Goal: Task Accomplishment & Management: Manage account settings

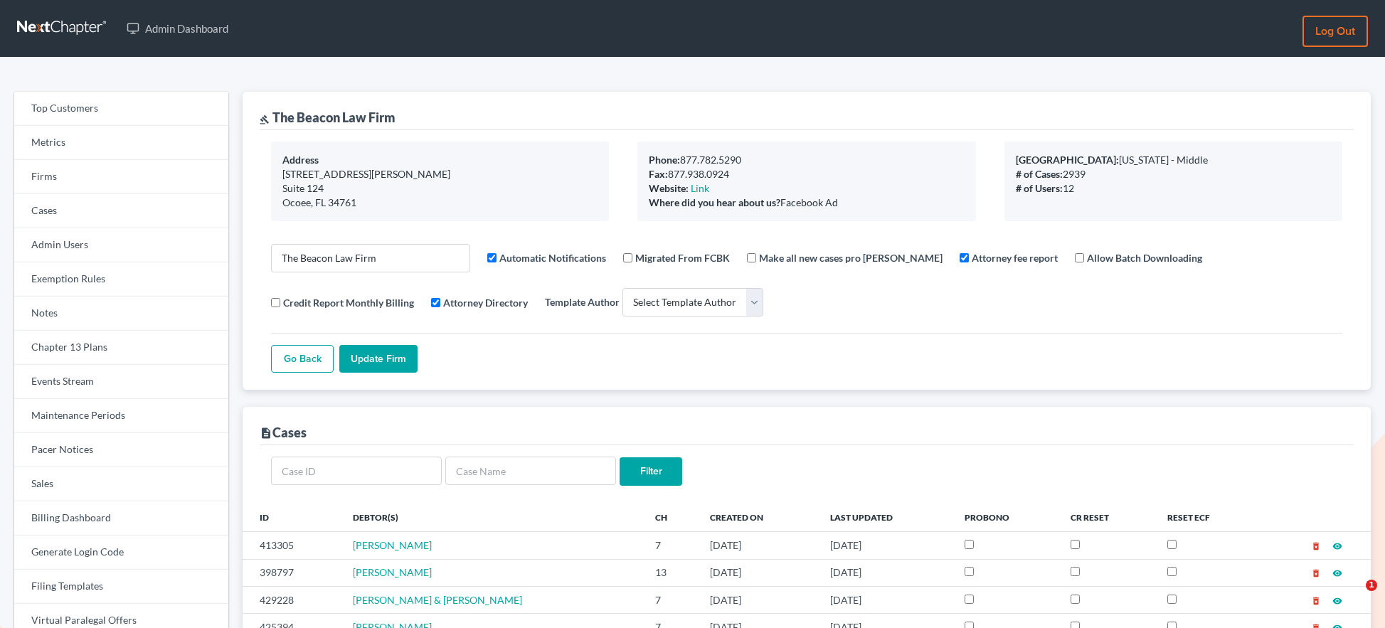
select select
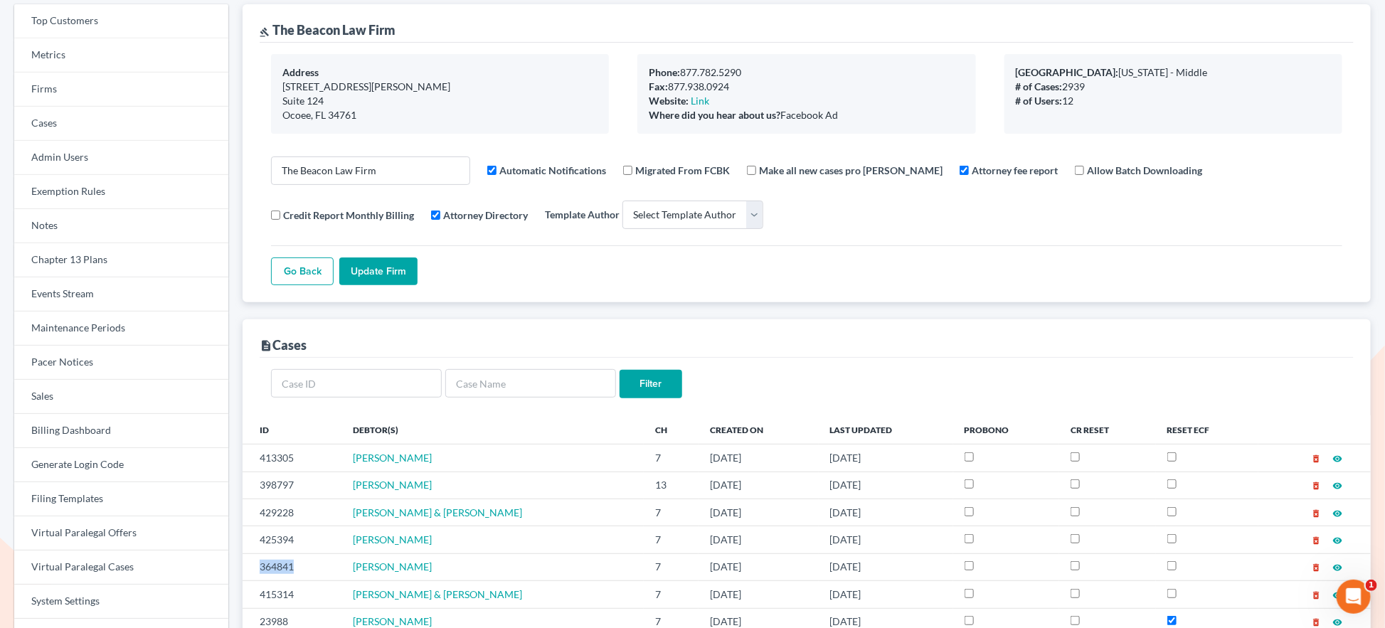
scroll to position [34, 0]
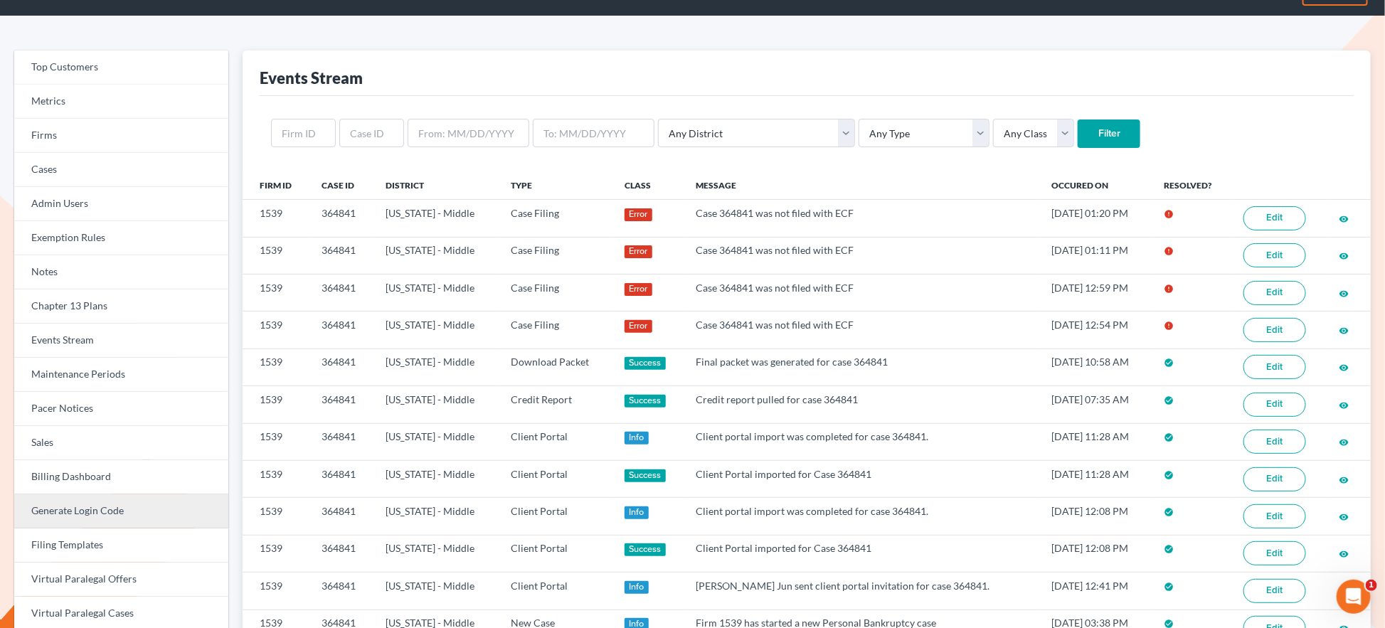
scroll to position [51, 0]
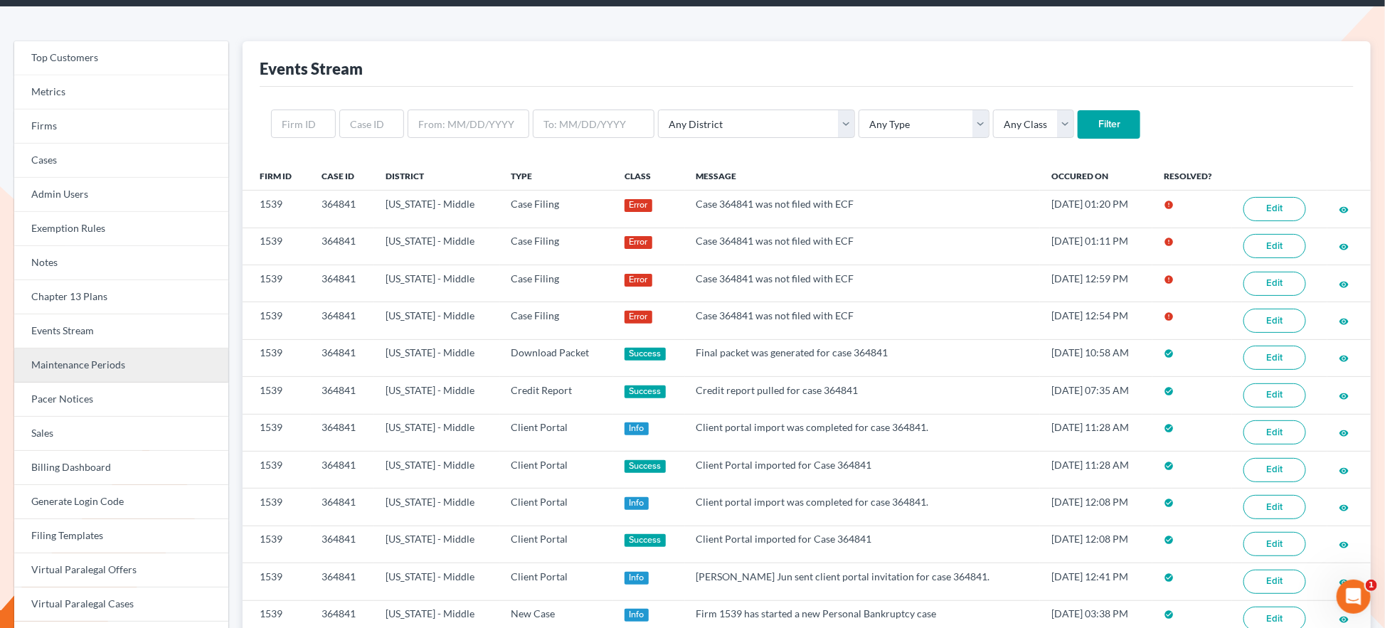
click at [108, 361] on link "Maintenance Periods" at bounding box center [121, 366] width 214 height 34
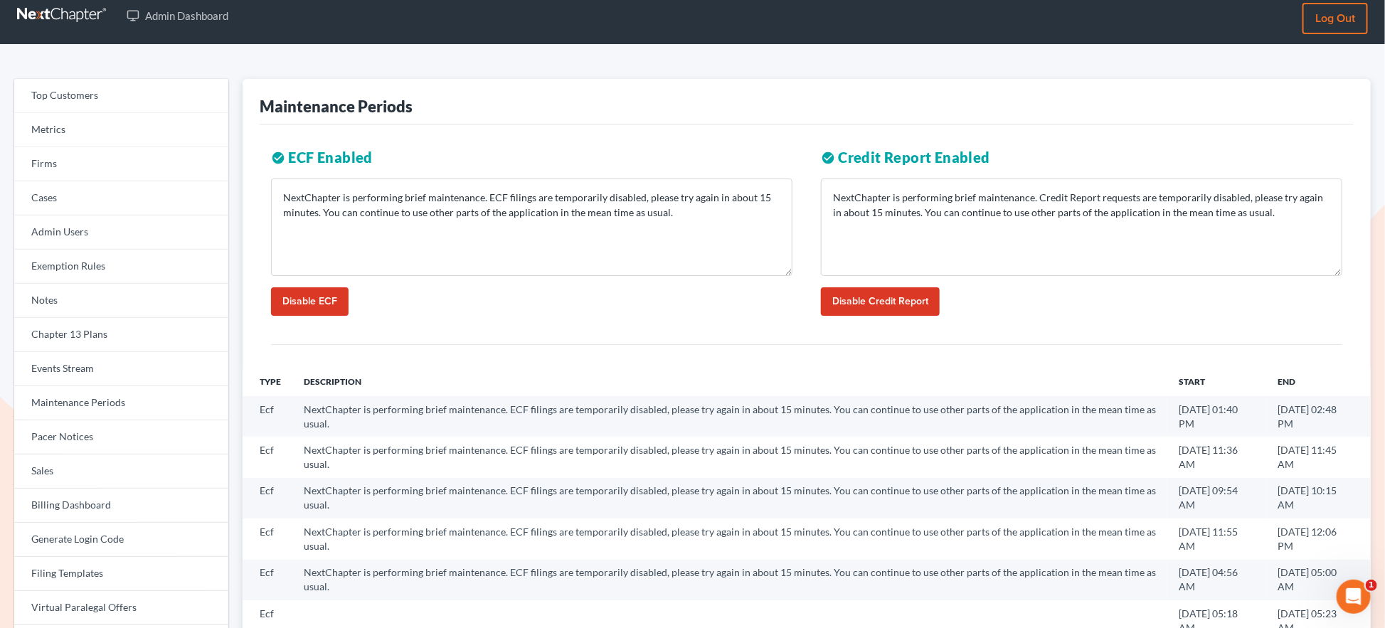
scroll to position [15, 0]
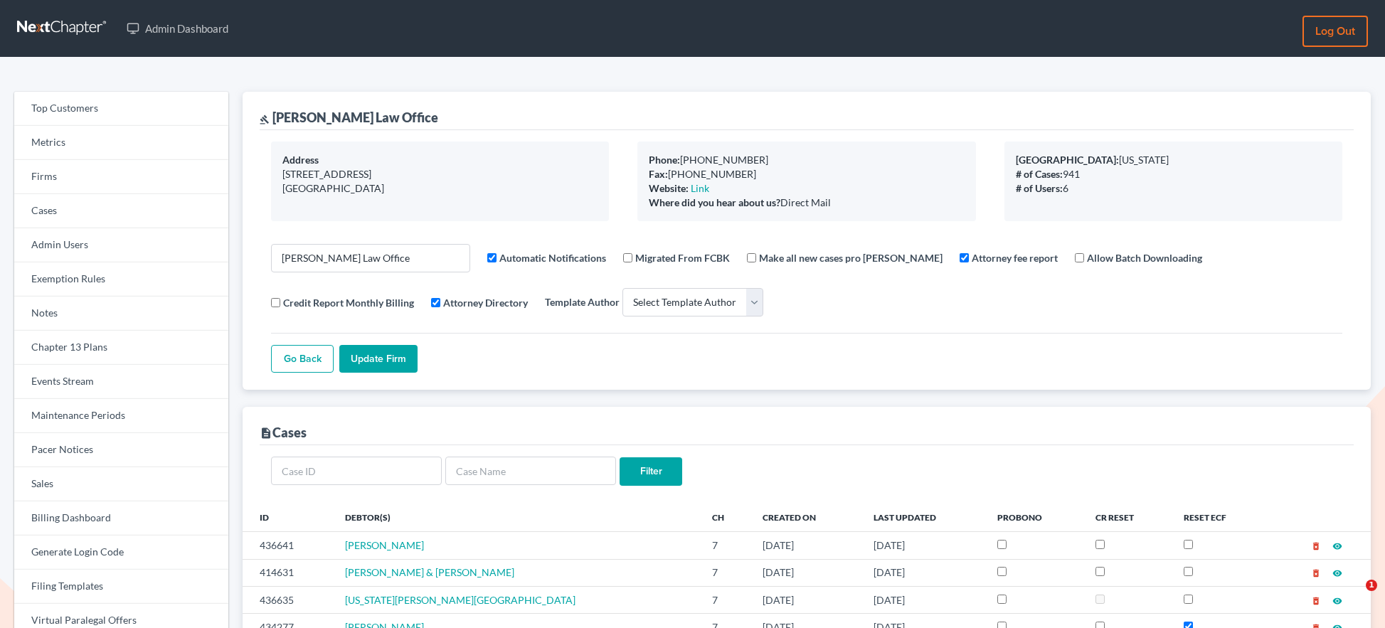
select select
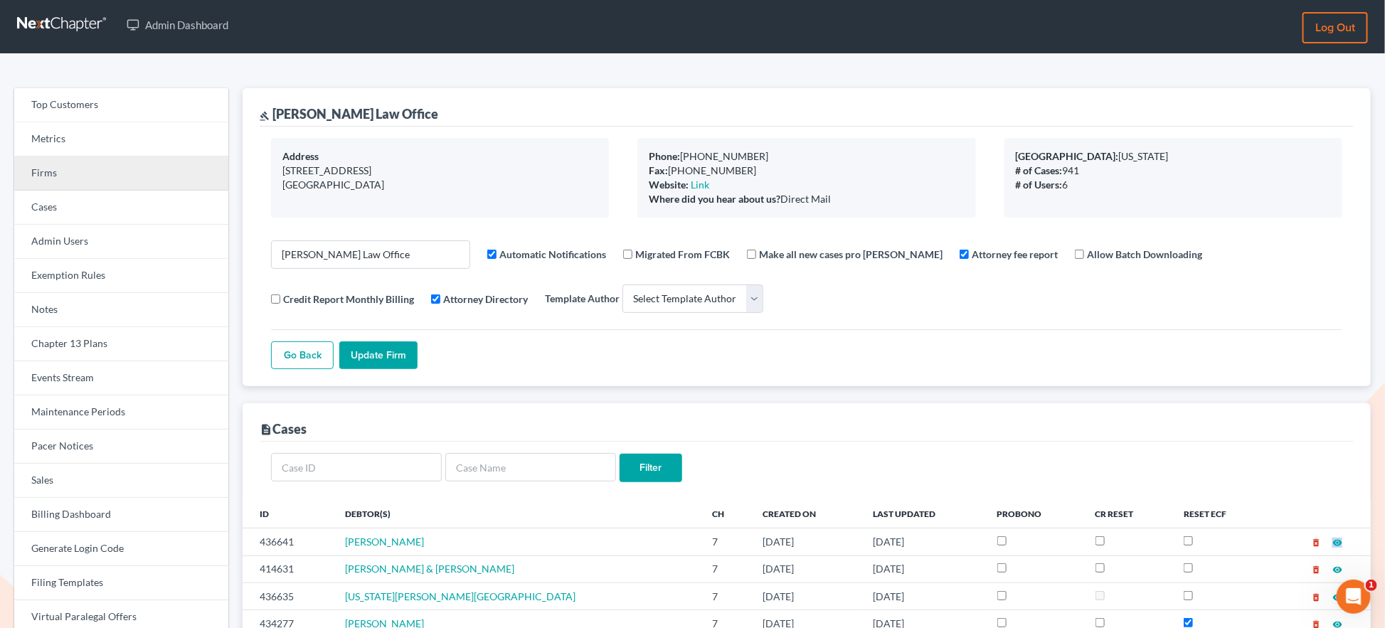
scroll to position [4, 0]
click at [58, 180] on link "Firms" at bounding box center [121, 174] width 214 height 34
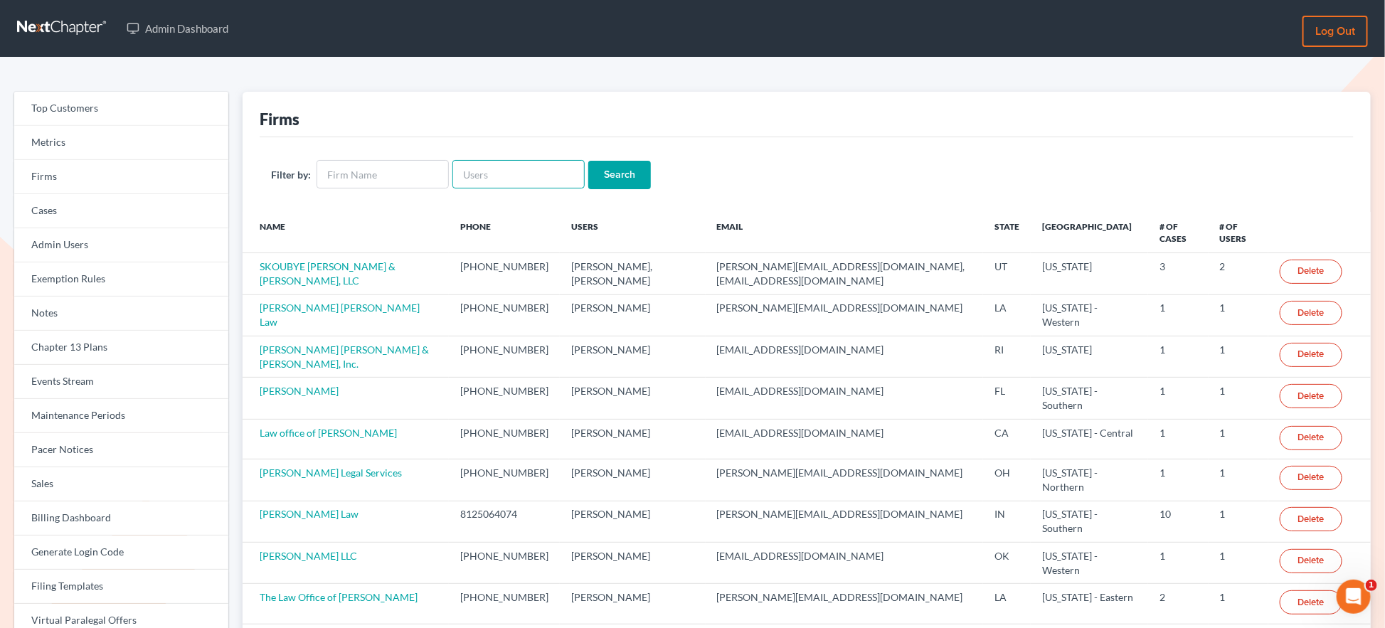
click at [490, 174] on input "text" at bounding box center [519, 174] width 132 height 28
click at [465, 174] on input "text" at bounding box center [519, 174] width 132 height 28
paste input "[EMAIL_ADDRESS][DOMAIN_NAME]"
type input "[EMAIL_ADDRESS][DOMAIN_NAME]"
click at [588, 161] on input "Search" at bounding box center [619, 175] width 63 height 28
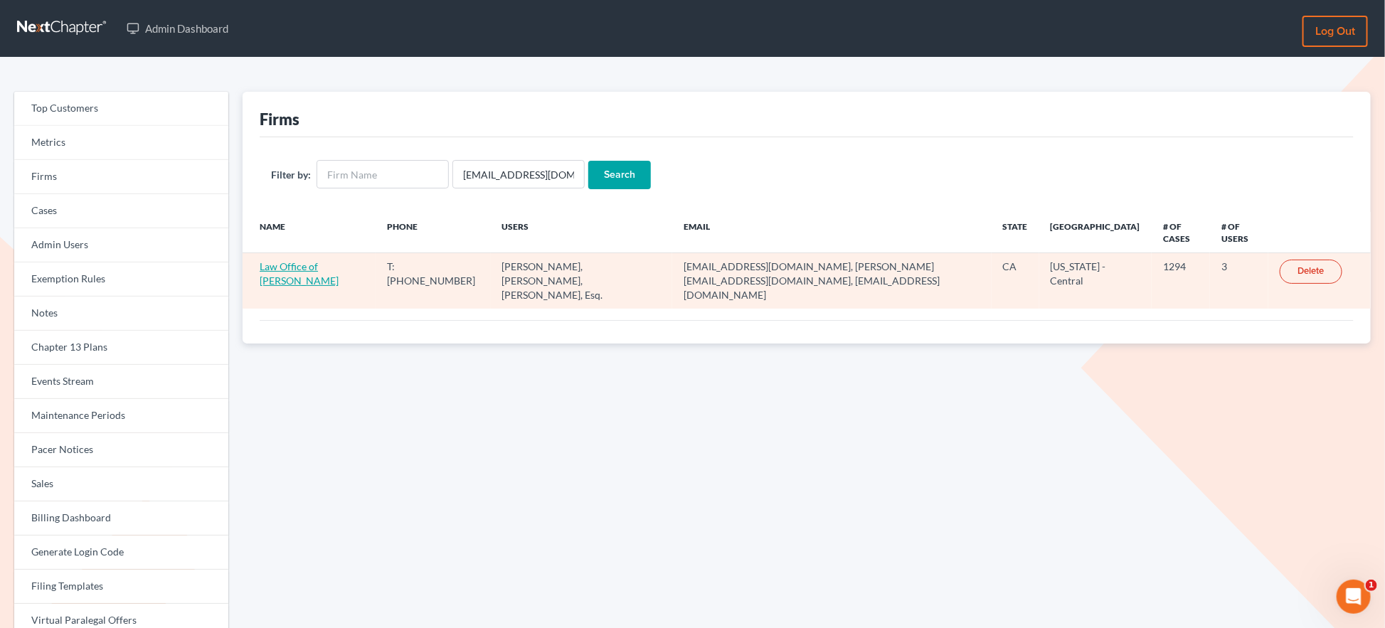
click at [305, 265] on link "Law Office of [PERSON_NAME]" at bounding box center [299, 273] width 79 height 26
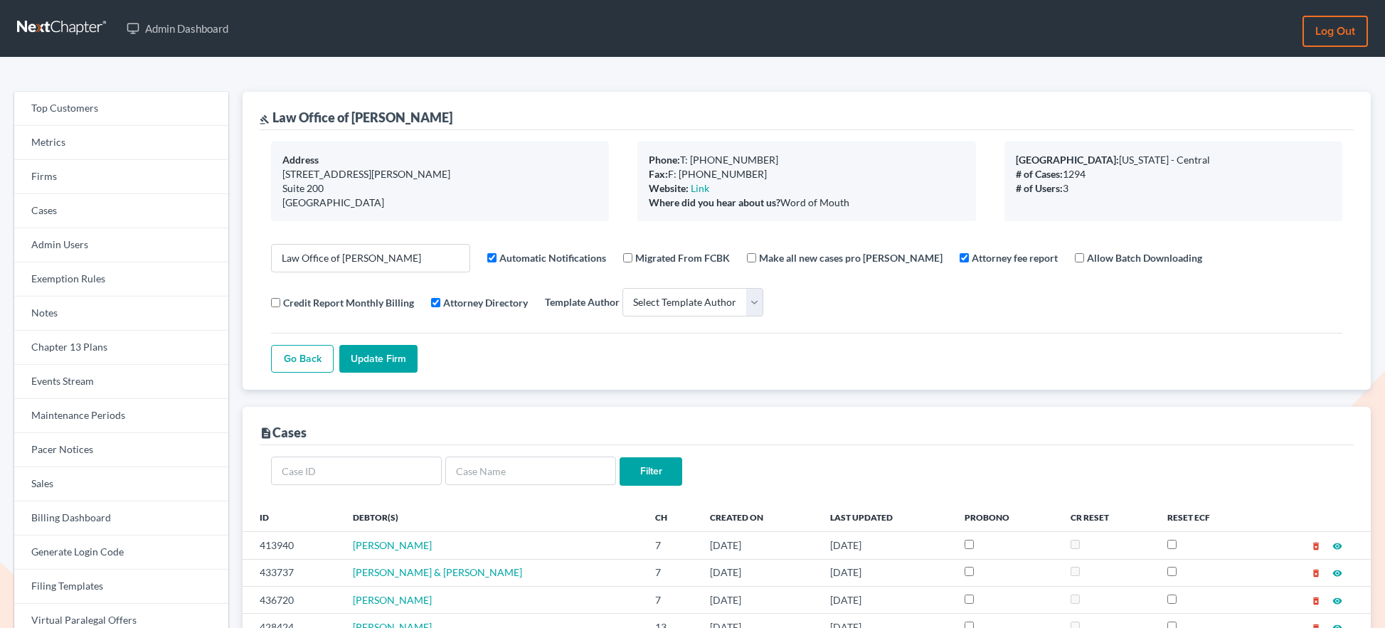
select select
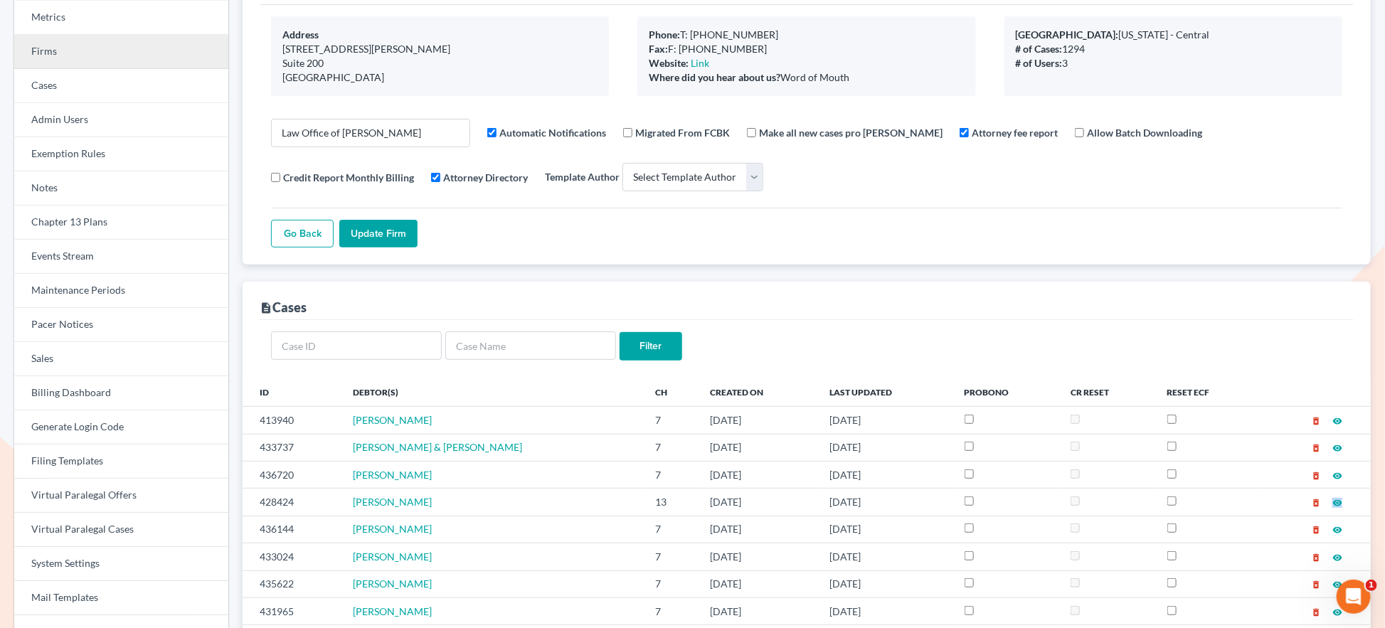
click at [58, 58] on link "Firms" at bounding box center [121, 52] width 214 height 34
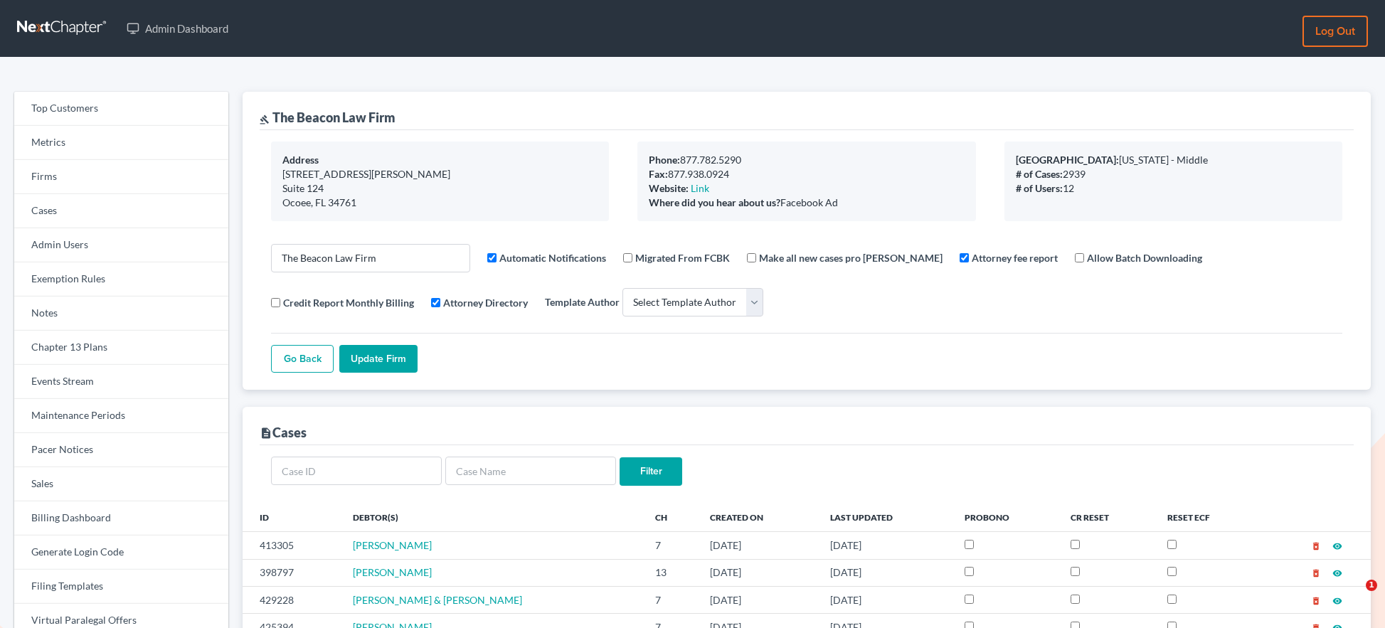
select select
click at [60, 177] on link "Firms" at bounding box center [121, 177] width 214 height 34
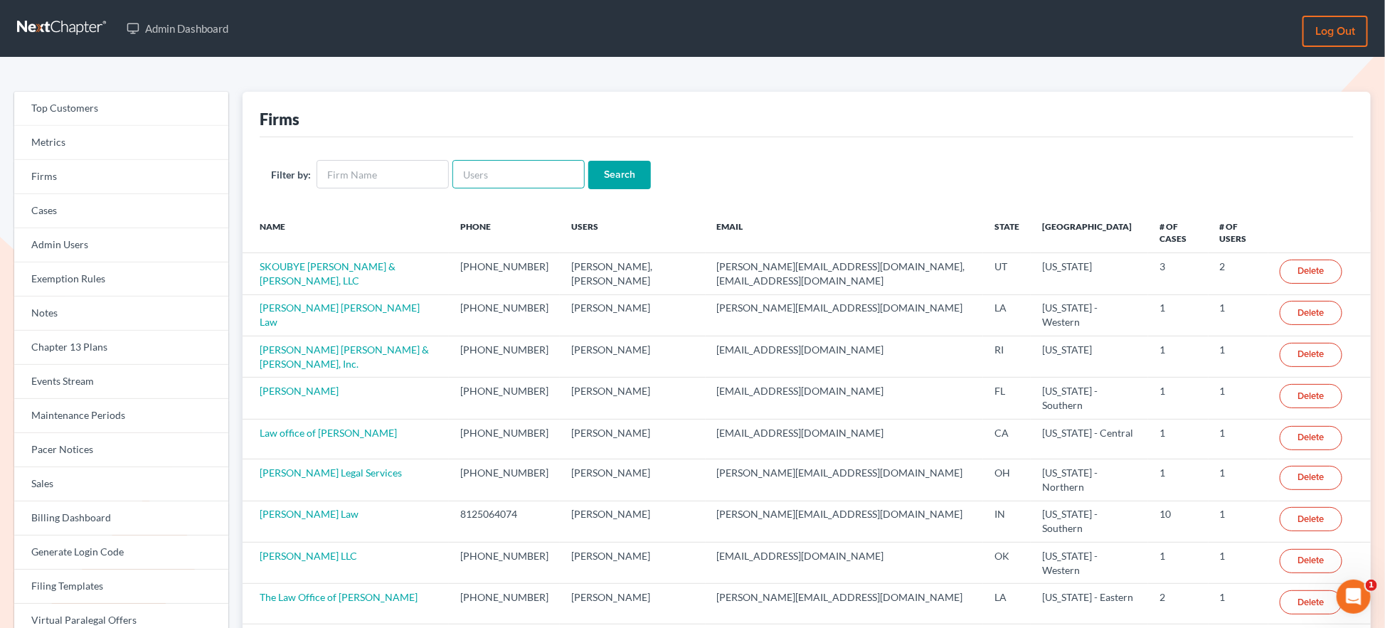
click at [510, 174] on input "text" at bounding box center [519, 174] width 132 height 28
paste input "bet@lwlpc.com"
type input "bet@lwlpc.com"
click at [588, 161] on input "Search" at bounding box center [619, 175] width 63 height 28
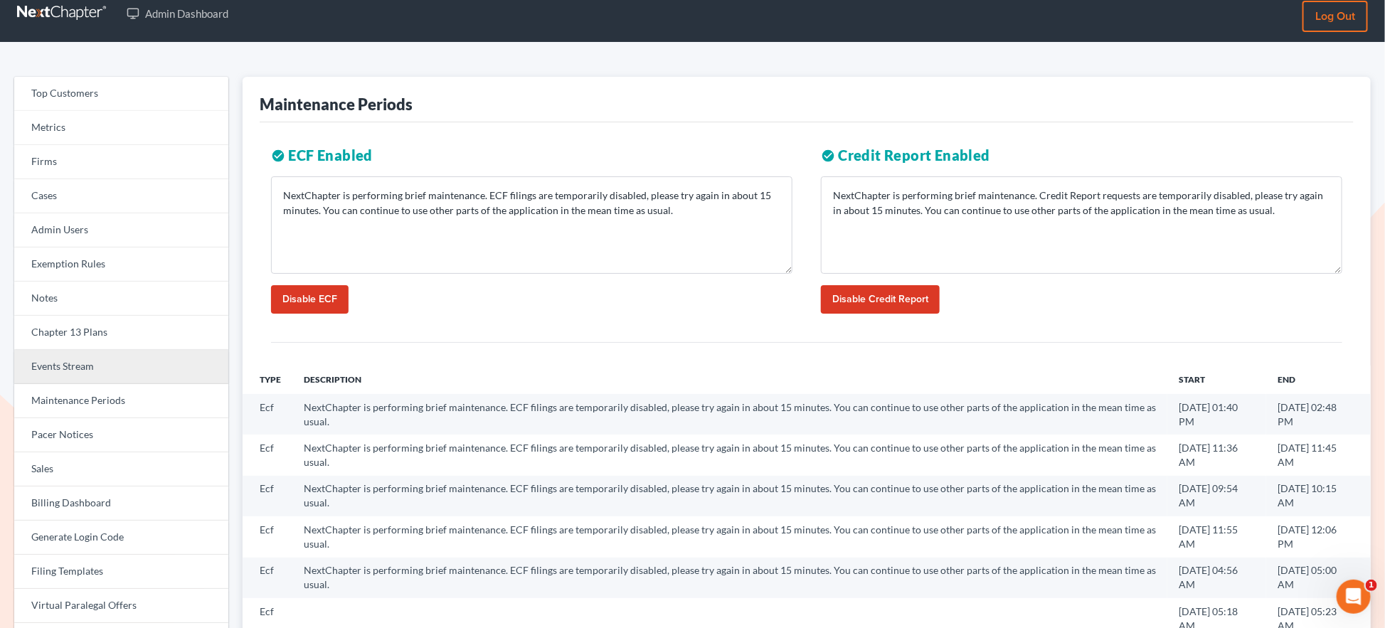
click at [73, 369] on link "Events Stream" at bounding box center [121, 367] width 214 height 34
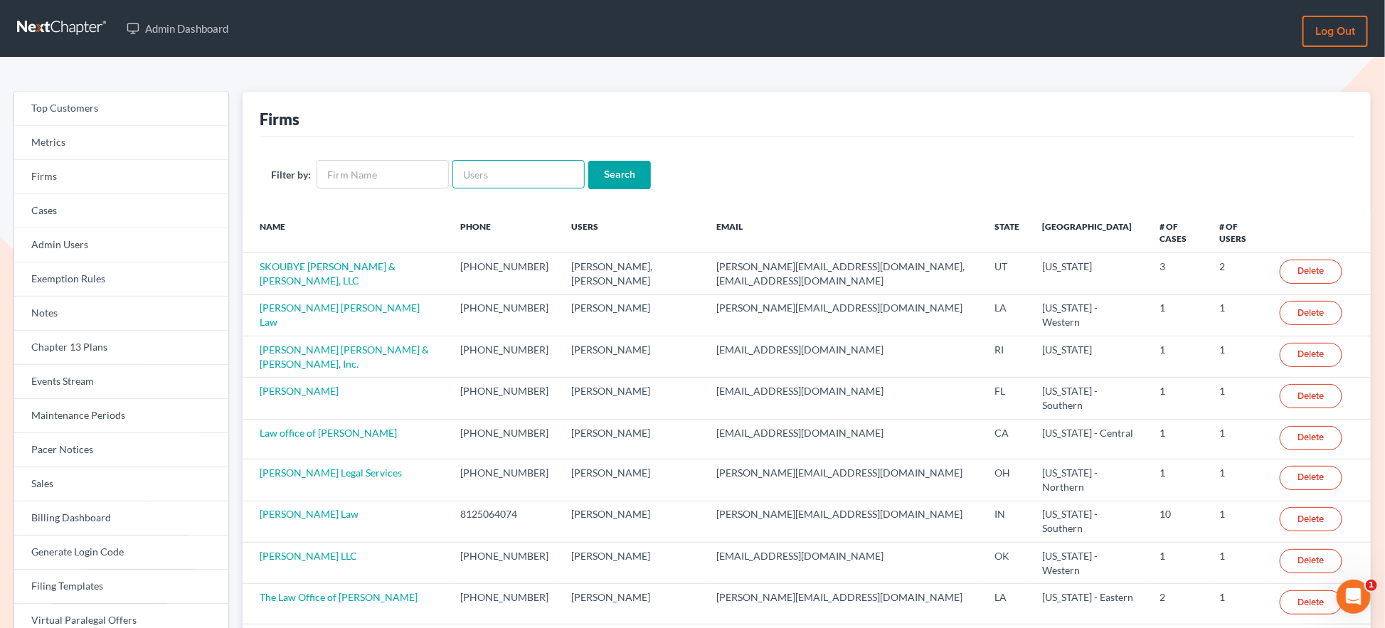
click at [482, 171] on input "text" at bounding box center [519, 174] width 132 height 28
paste input "fesenmyer_law@hotmail.com"
type input "fesenmyer_law@hotmail.com"
click at [588, 161] on input "Search" at bounding box center [619, 175] width 63 height 28
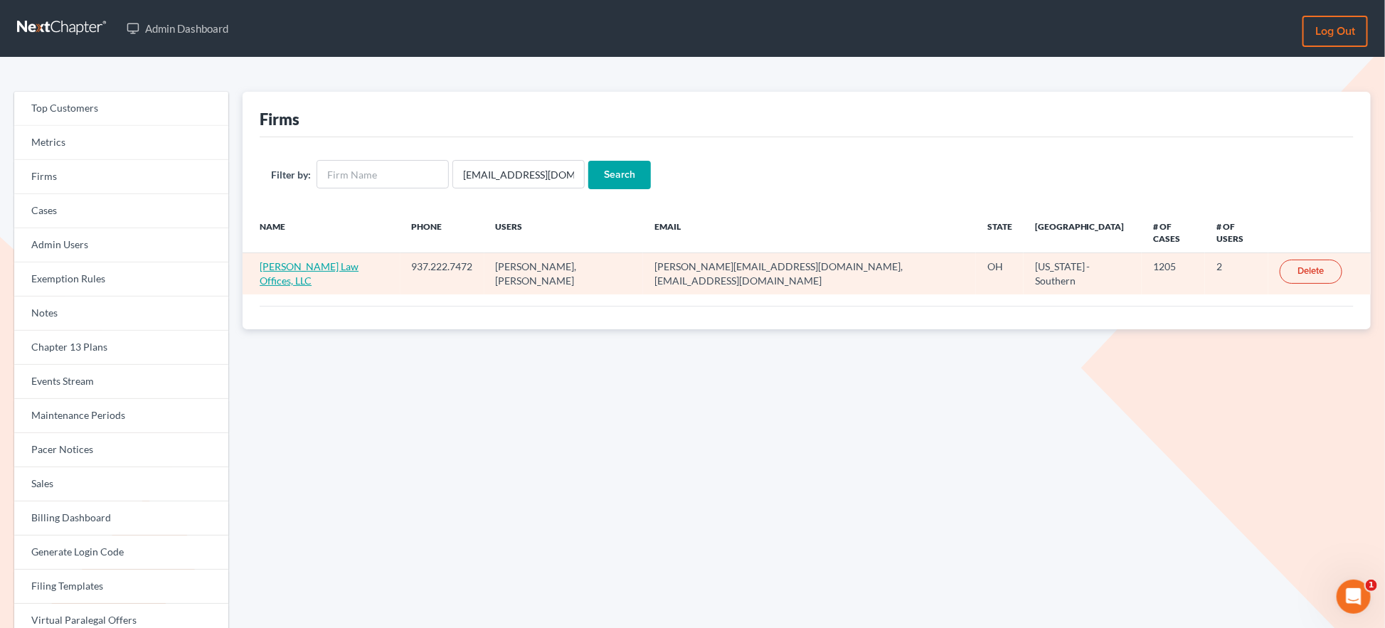
click at [348, 260] on link "Fesenmyer Law Offices, LLC" at bounding box center [309, 273] width 99 height 26
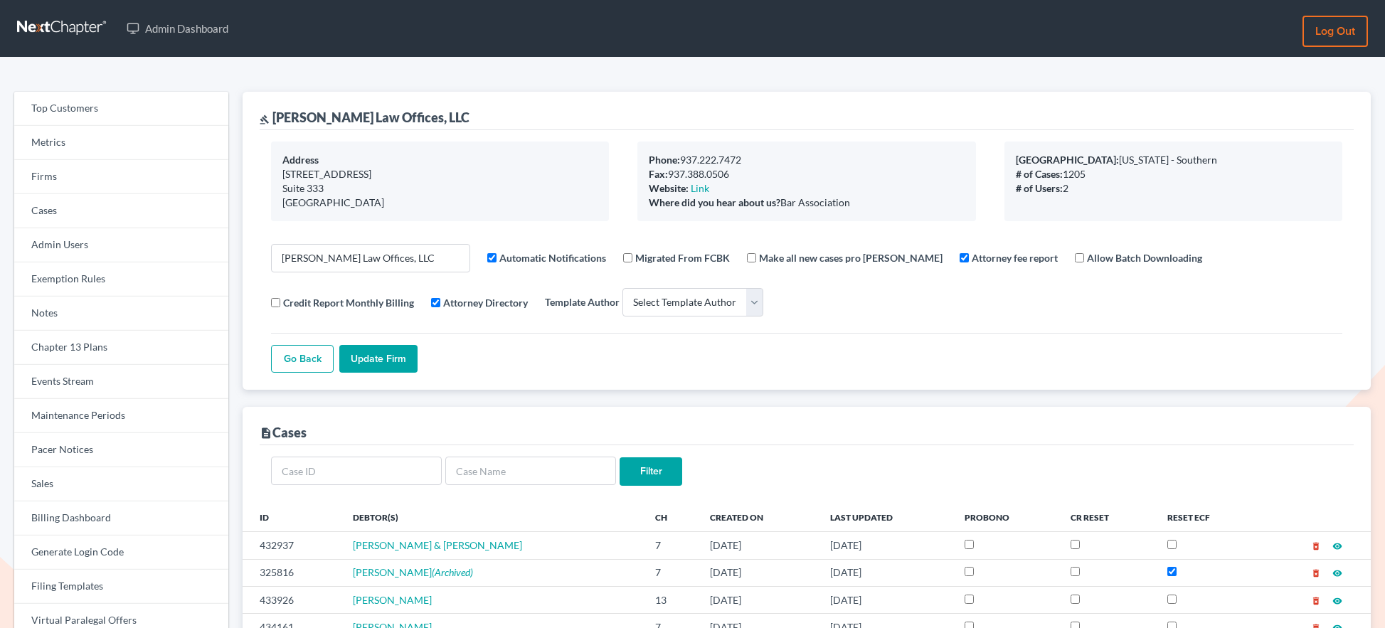
select select
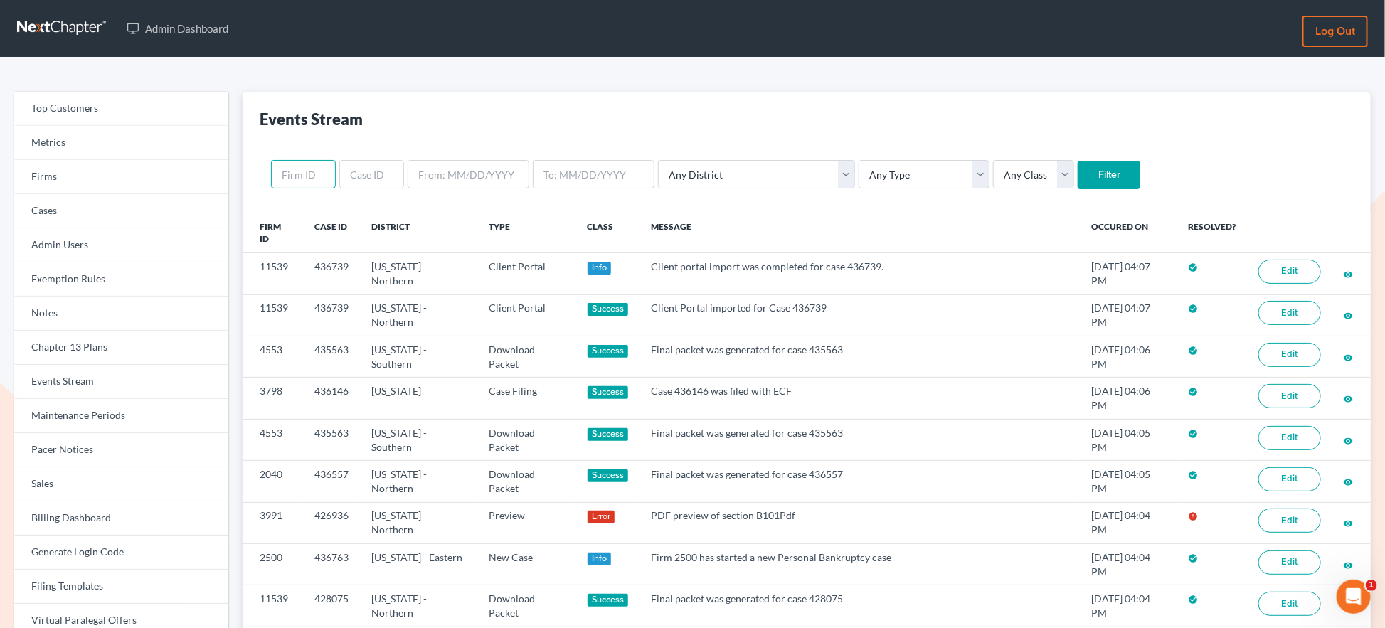
click at [315, 164] on input "text" at bounding box center [303, 174] width 65 height 28
paste input "3770"
type input "3770"
click at [1078, 161] on input "Filter" at bounding box center [1109, 175] width 63 height 28
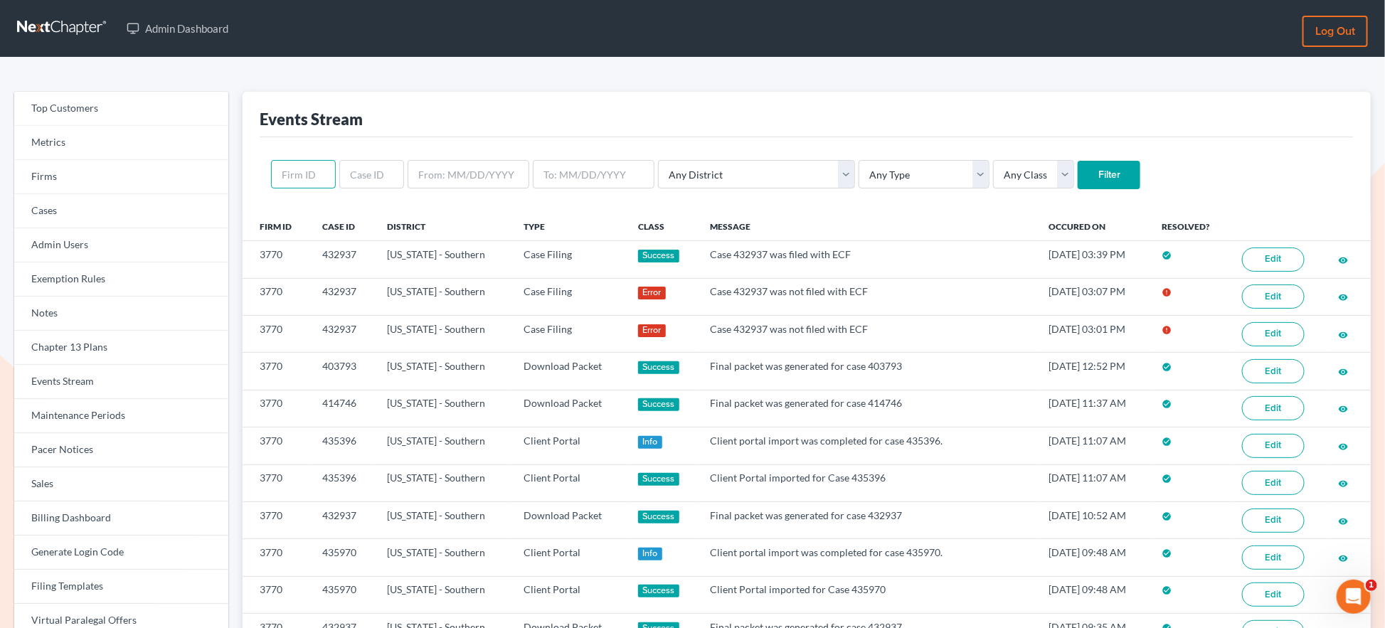
click at [320, 173] on input "text" at bounding box center [303, 174] width 65 height 28
paste input "10357"
type input "10357"
click at [1078, 161] on input "Filter" at bounding box center [1109, 175] width 63 height 28
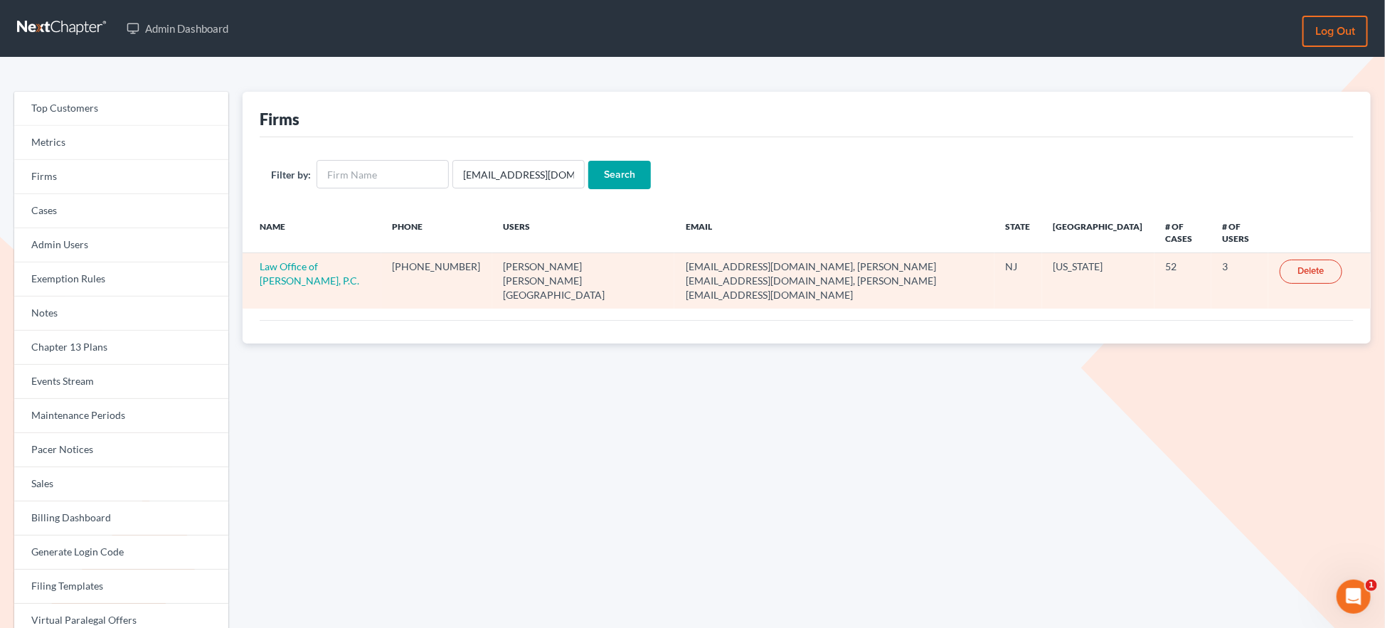
click at [322, 260] on td "Law Office of [PERSON_NAME], P.C." at bounding box center [312, 281] width 138 height 56
click at [332, 260] on link "Law Office of [PERSON_NAME], P.C." at bounding box center [310, 273] width 100 height 26
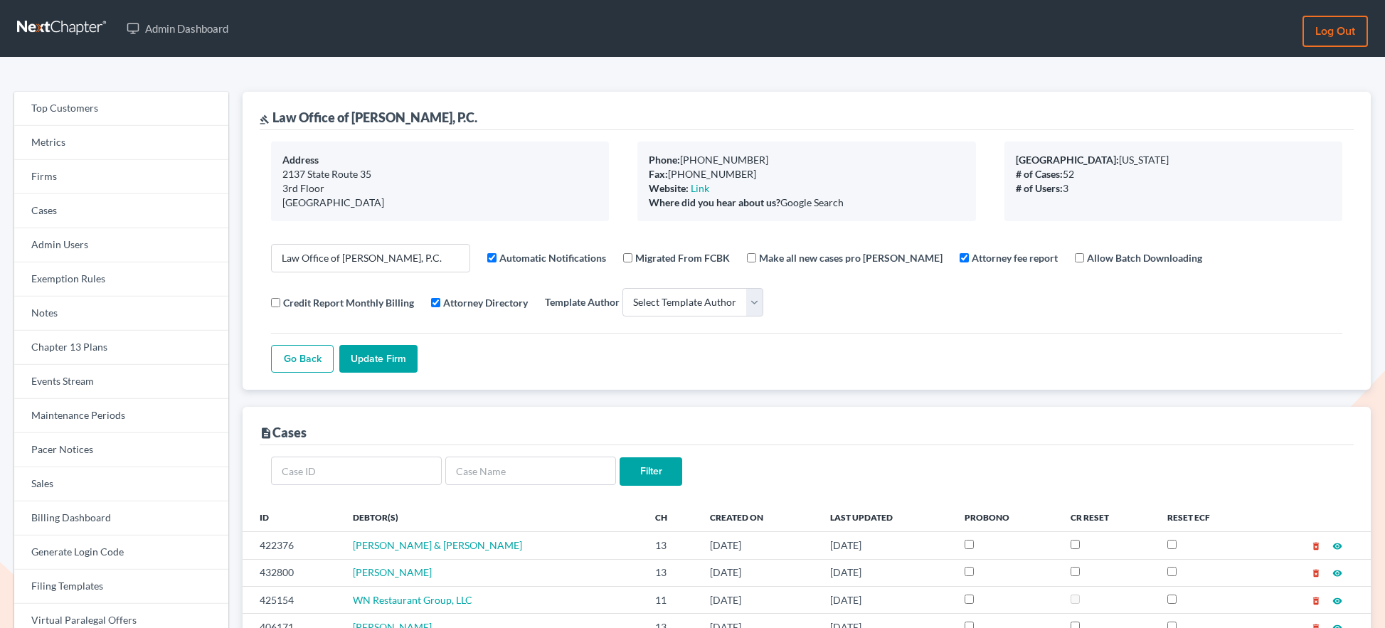
select select
click at [80, 174] on link "Firms" at bounding box center [121, 177] width 214 height 34
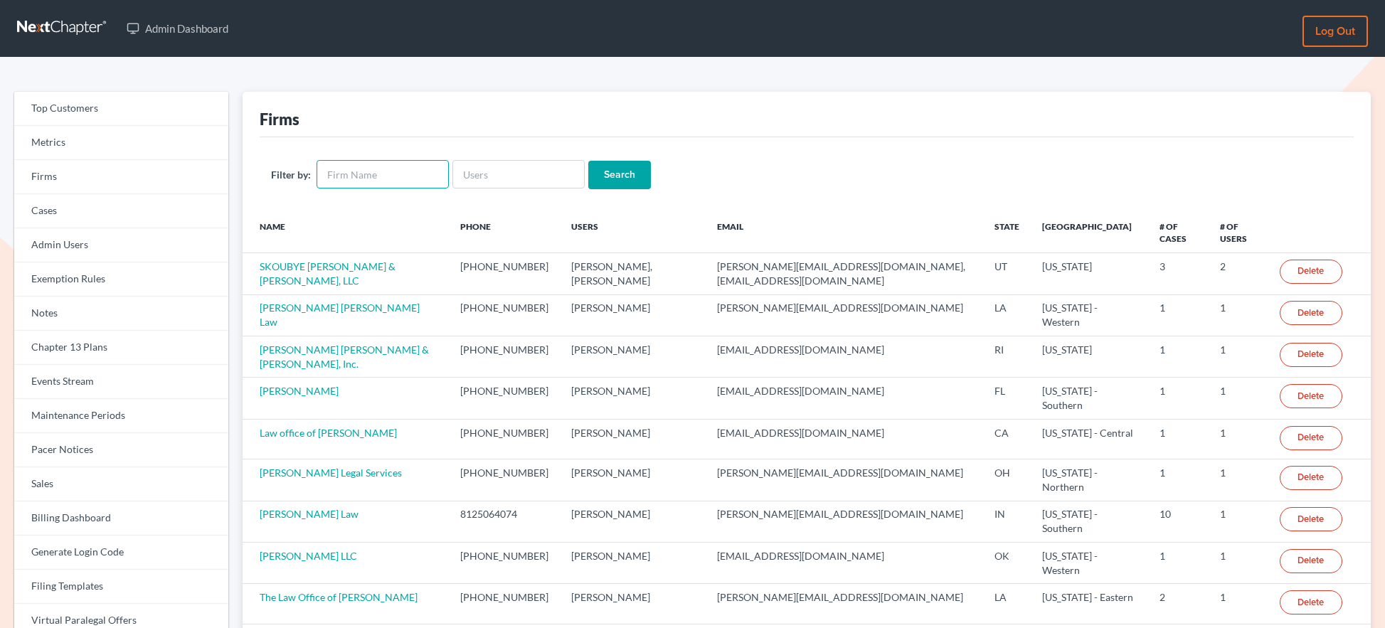
drag, startPoint x: 0, startPoint y: 0, endPoint x: 382, endPoint y: 178, distance: 421.5
click at [382, 178] on input "text" at bounding box center [383, 174] width 132 height 28
click at [377, 176] on input "text" at bounding box center [383, 174] width 132 height 28
type input "schellgell"
click at [588, 161] on input "Search" at bounding box center [619, 175] width 63 height 28
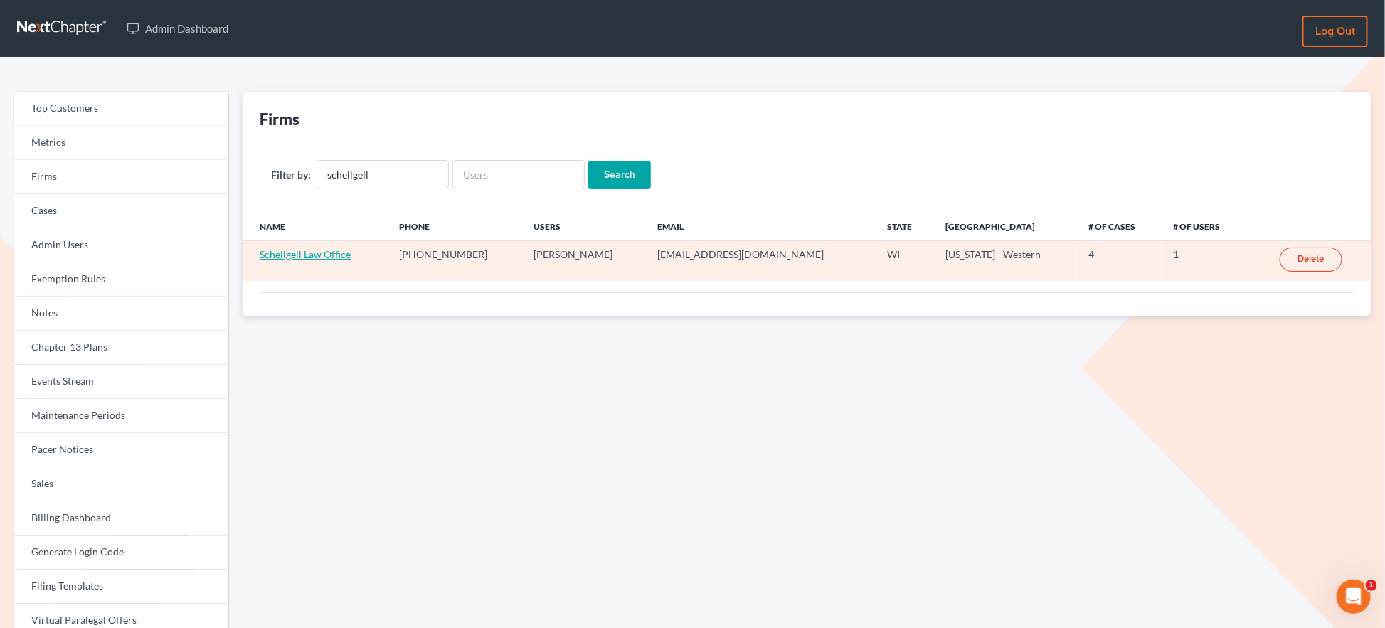
click at [315, 260] on link "Schellgell Law Office" at bounding box center [305, 254] width 91 height 12
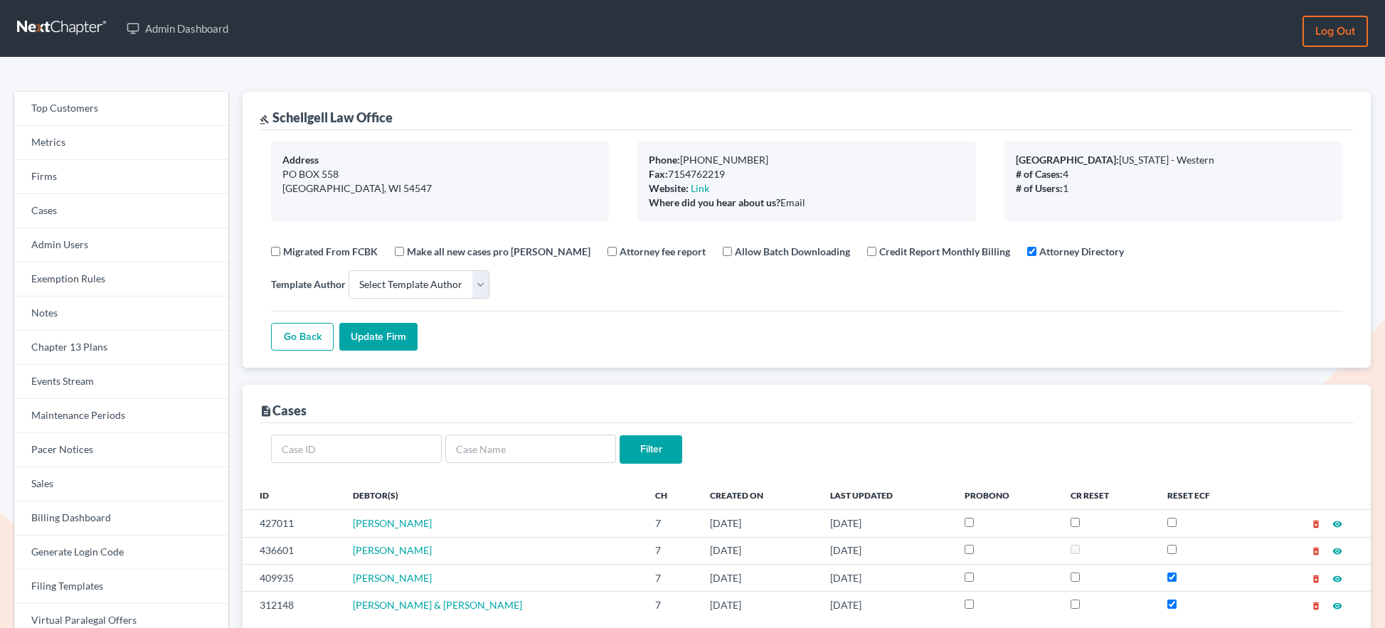
select select
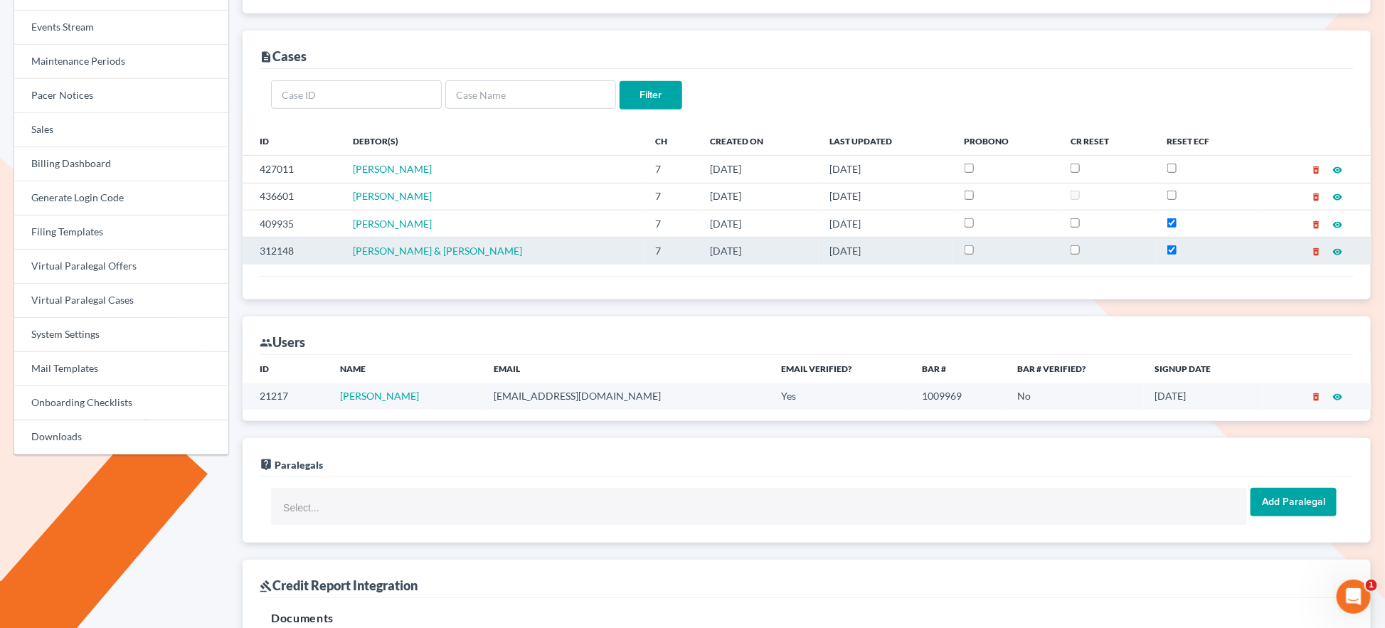
scroll to position [344, 0]
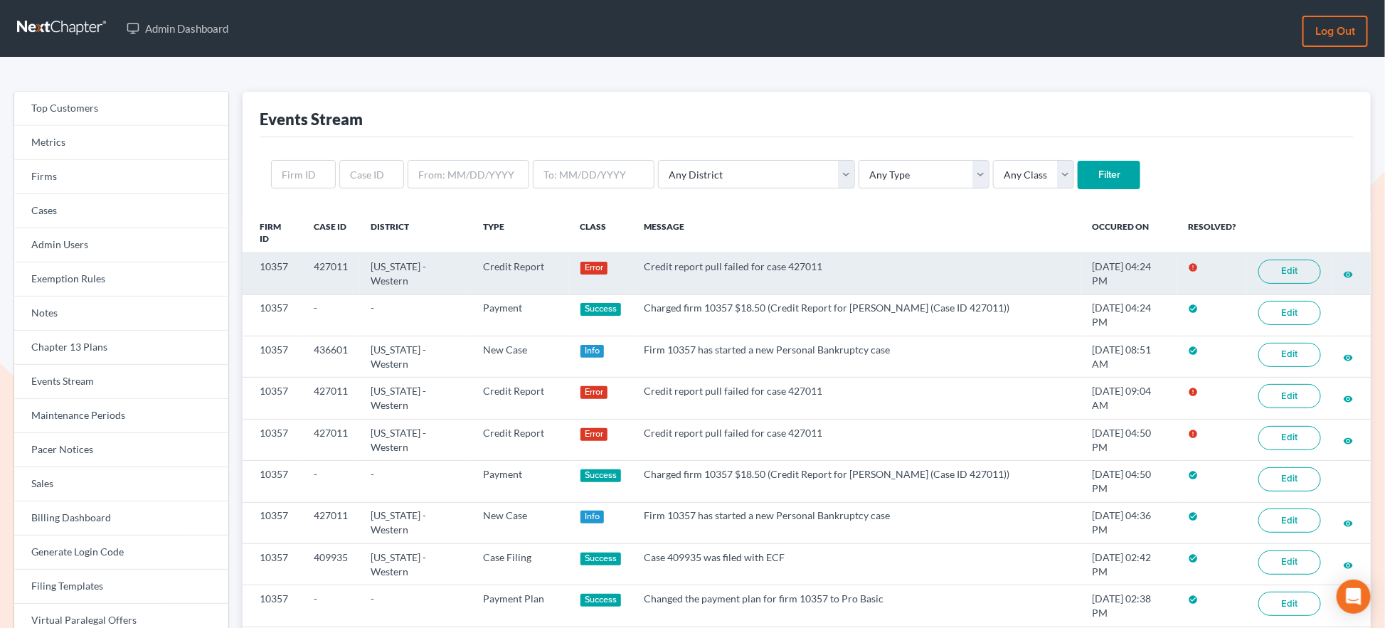
click at [1271, 270] on link "Edit" at bounding box center [1290, 272] width 63 height 24
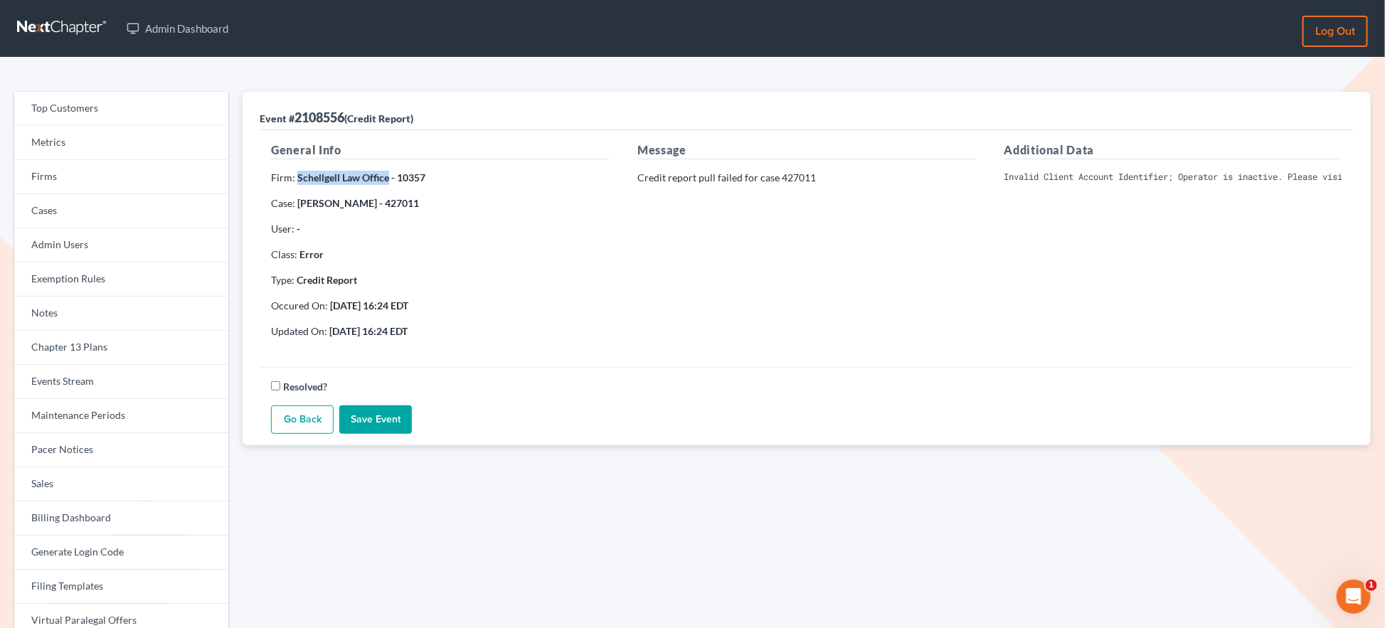
drag, startPoint x: 386, startPoint y: 175, endPoint x: 296, endPoint y: 174, distance: 90.4
click at [297, 174] on strong "Schellgell Law Office - 10357" at bounding box center [361, 177] width 128 height 12
copy strong "Schellgell Law Office"
click at [1078, 172] on pre "Invalid Client Account Identifier; Operator is inactive. Please visit our websi…" at bounding box center [1174, 177] width 338 height 13
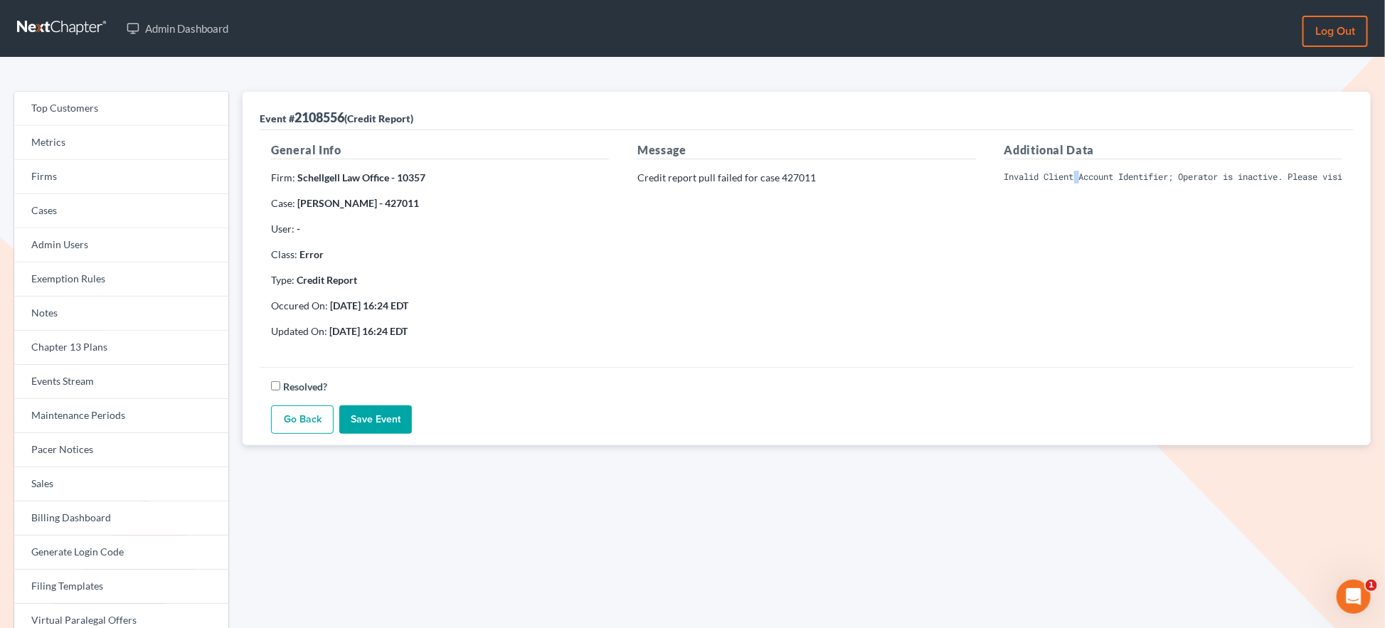
click at [1078, 172] on pre "Invalid Client Account Identifier; Operator is inactive. Please visit our websi…" at bounding box center [1174, 177] width 338 height 13
copy div "Invalid Client Account Identifier; Operator is inactive. Please visit our websi…"
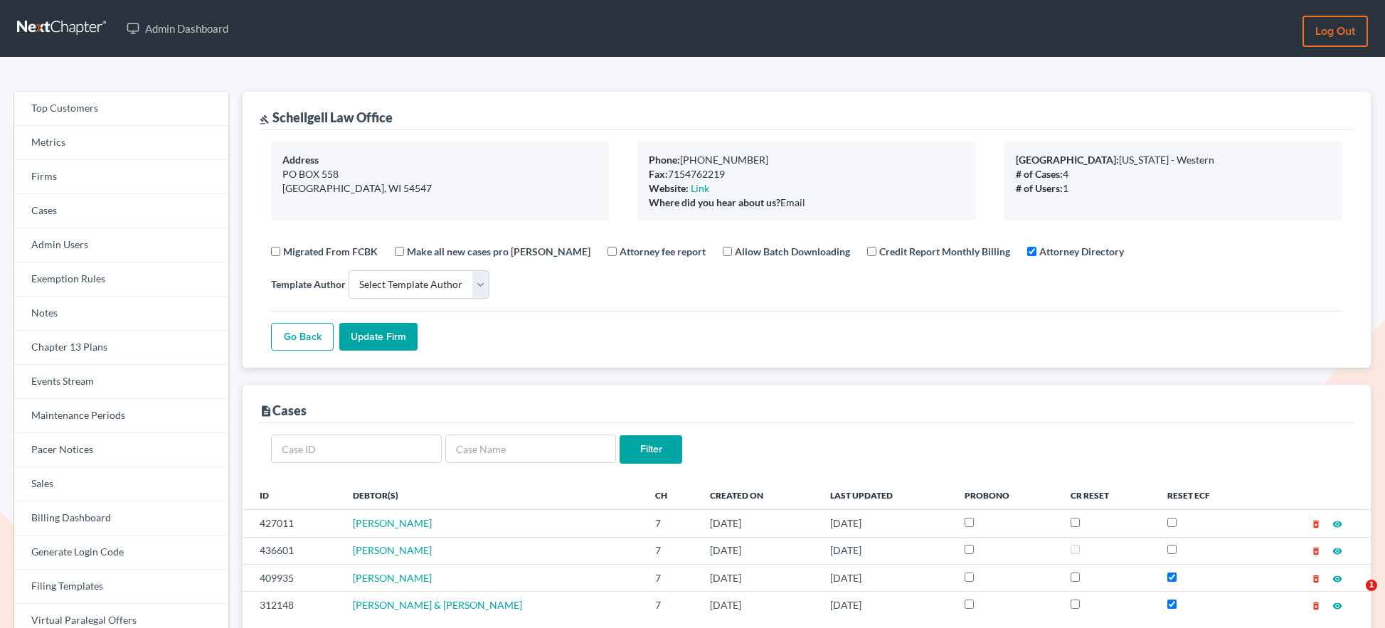
select select
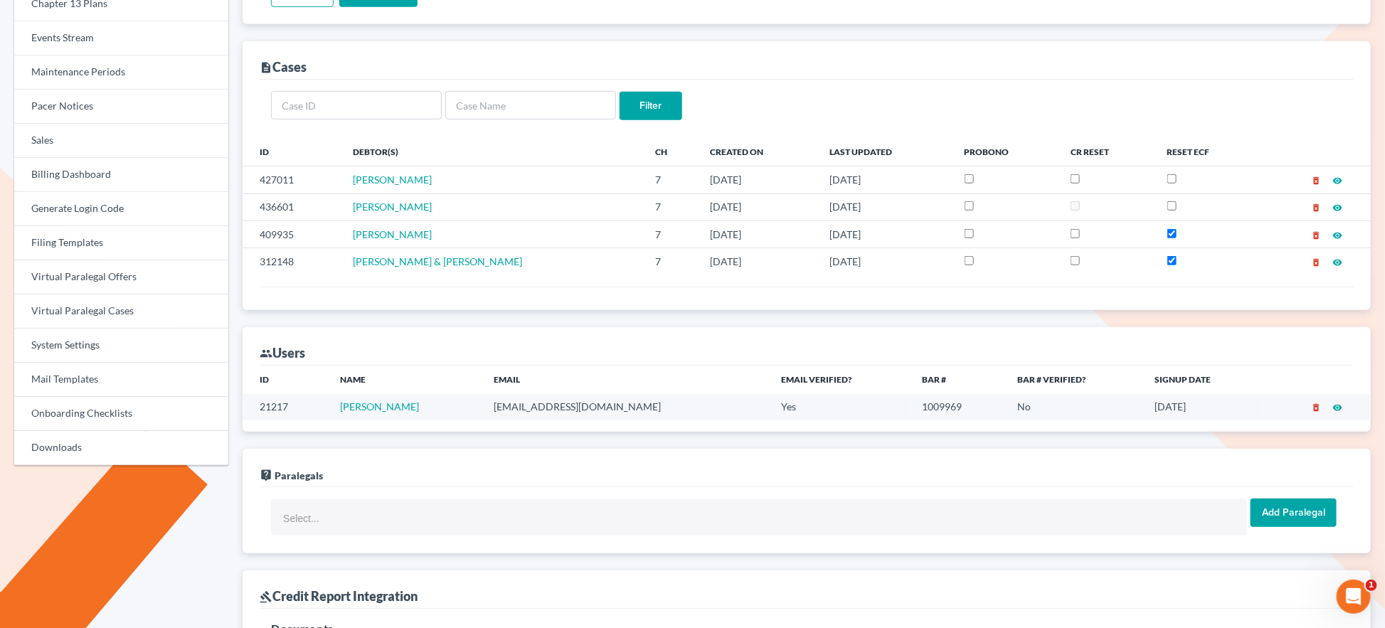
click at [575, 394] on td "[EMAIL_ADDRESS][DOMAIN_NAME]" at bounding box center [626, 407] width 287 height 26
copy td "[EMAIL_ADDRESS][DOMAIN_NAME]"
